Goal: Navigation & Orientation: Find specific page/section

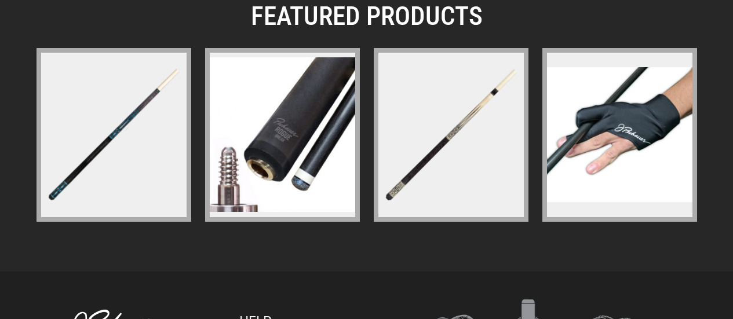
scroll to position [1795, 0]
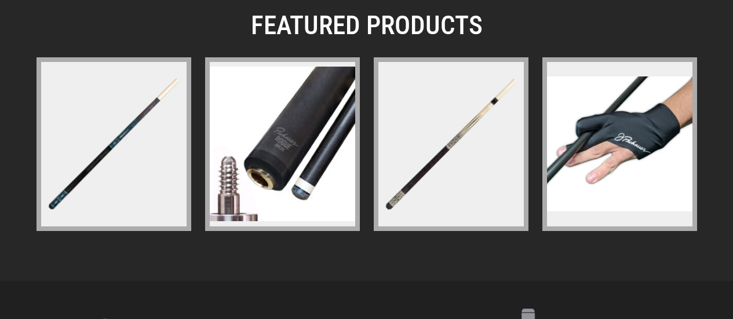
click at [417, 174] on img at bounding box center [451, 144] width 150 height 150
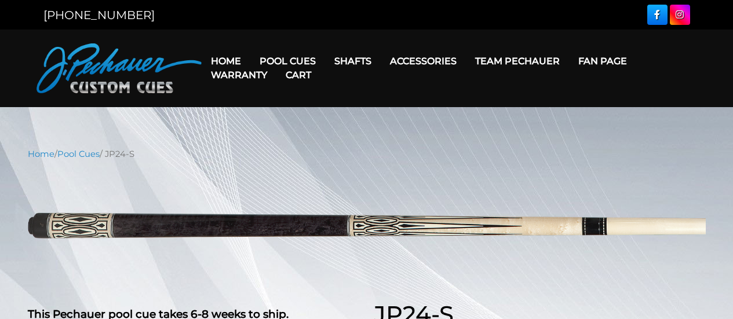
select select "********"
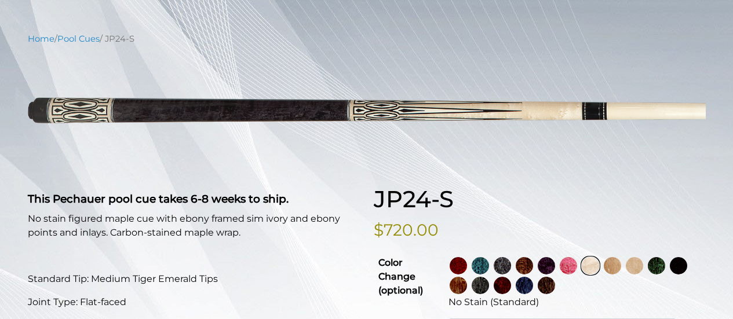
scroll to position [116, 0]
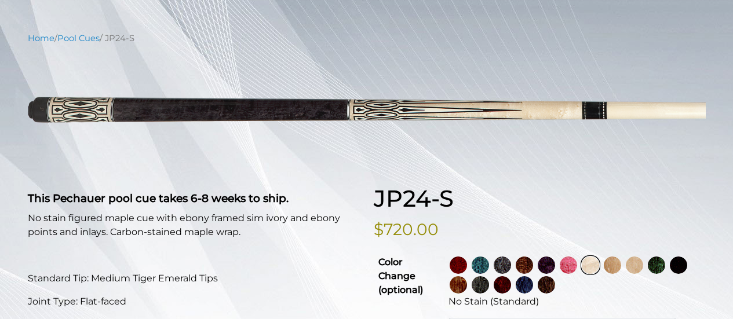
click at [621, 265] on img at bounding box center [612, 265] width 17 height 17
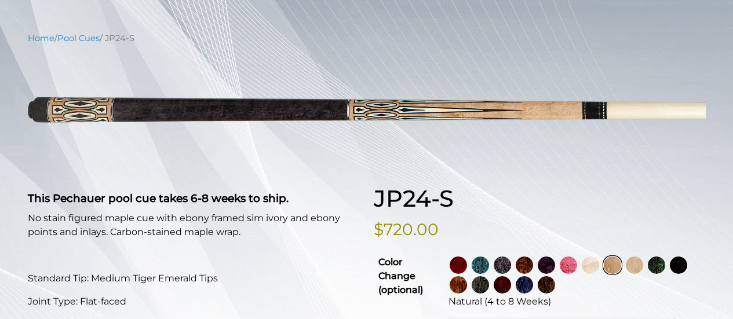
click at [643, 267] on img at bounding box center [634, 265] width 17 height 17
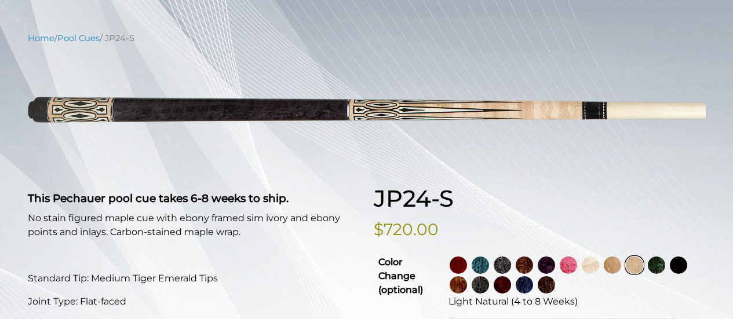
click at [665, 267] on img at bounding box center [656, 265] width 17 height 17
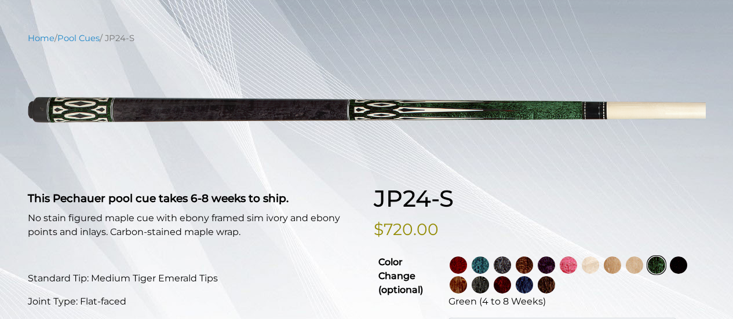
click at [670, 274] on img at bounding box center [678, 265] width 17 height 17
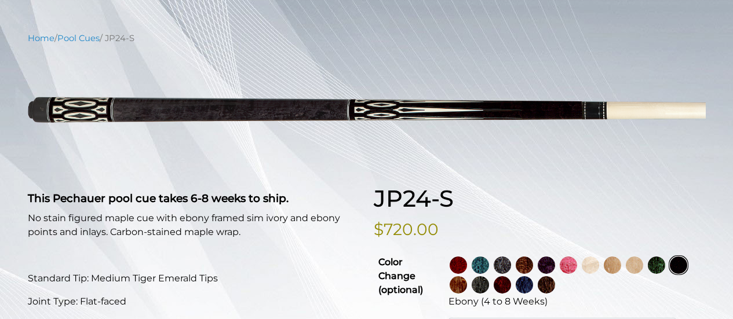
click at [467, 284] on img at bounding box center [458, 284] width 17 height 17
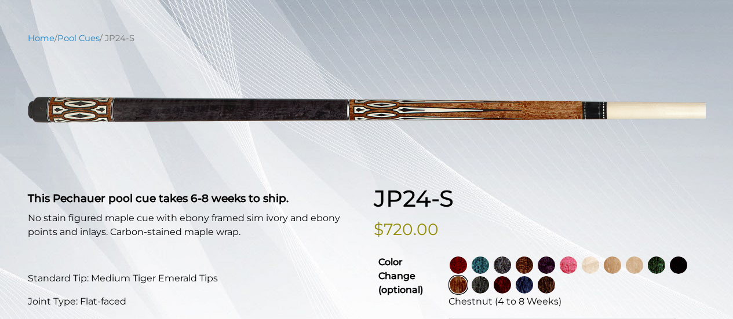
click at [489, 283] on img at bounding box center [480, 284] width 17 height 17
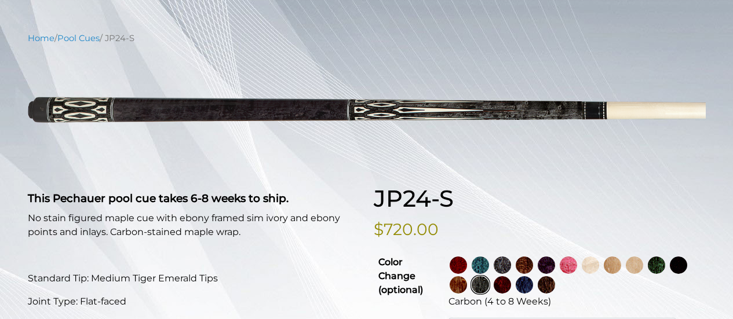
click at [467, 285] on img at bounding box center [458, 284] width 17 height 17
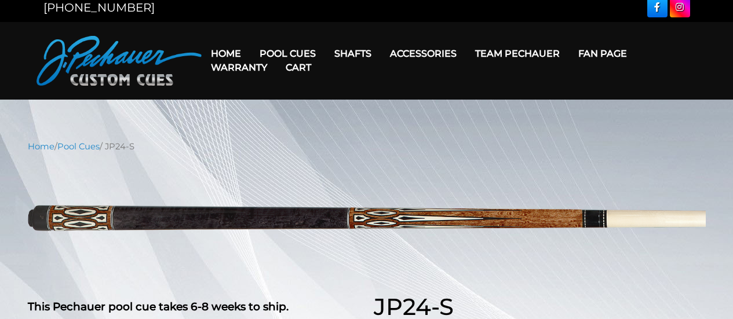
scroll to position [0, 0]
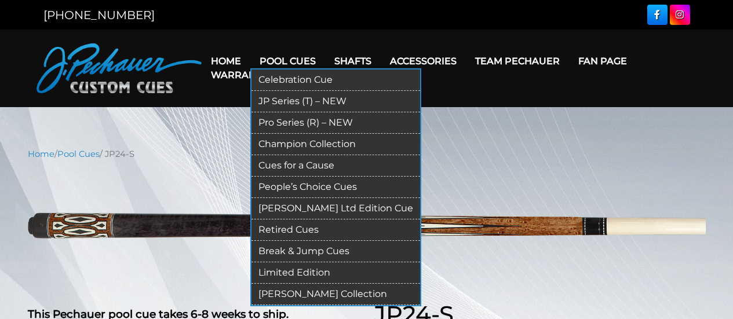
click at [291, 99] on link "JP Series (T) – NEW" at bounding box center [336, 101] width 169 height 21
